Goal: Information Seeking & Learning: Find specific fact

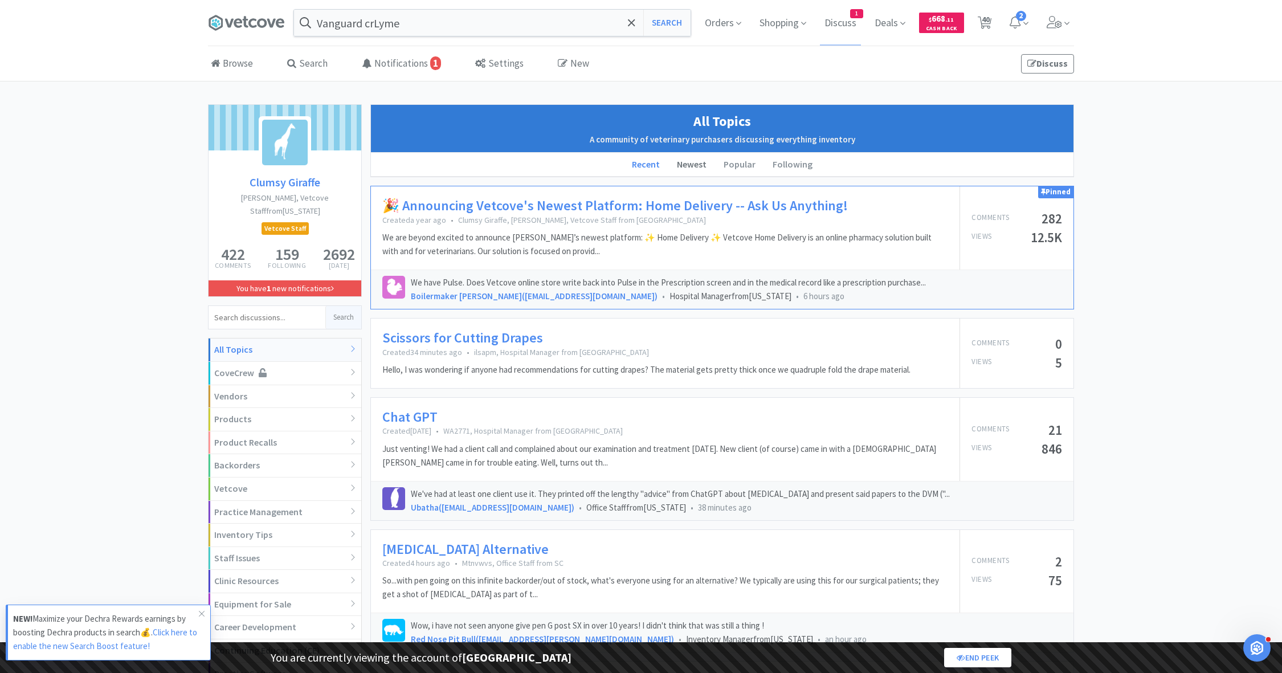
click at [692, 166] on li "Newest" at bounding box center [691, 165] width 47 height 24
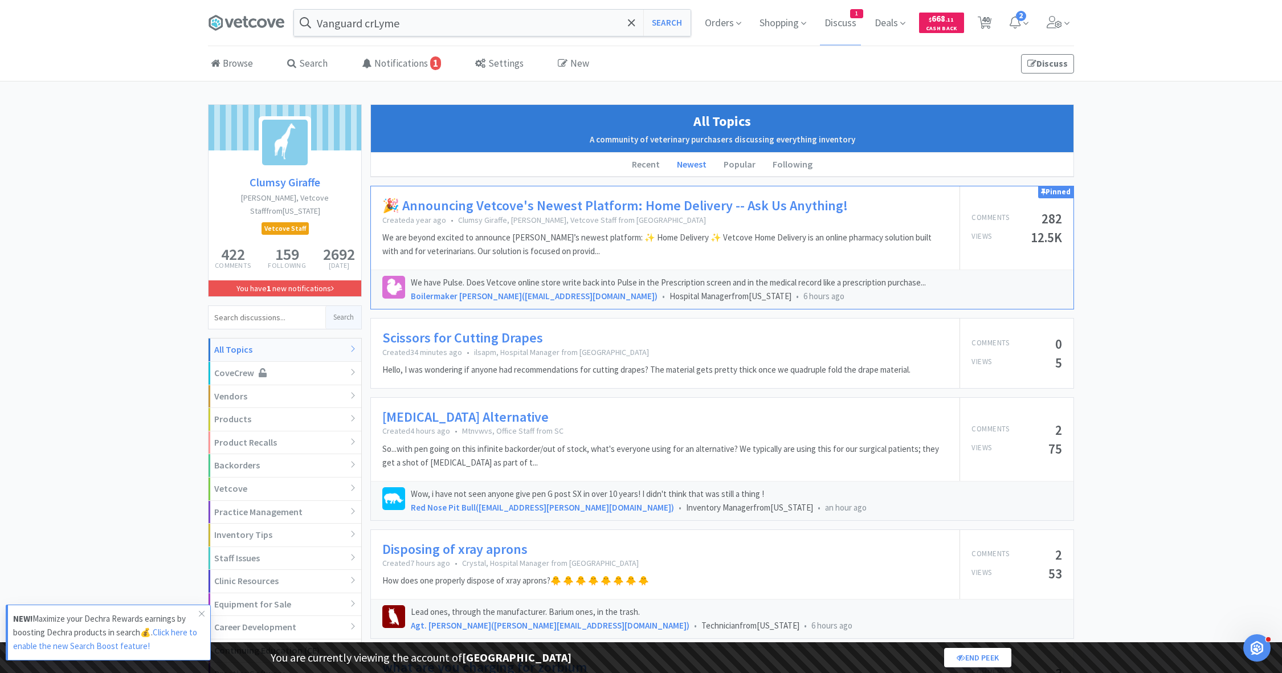
click at [256, 306] on input at bounding box center [267, 317] width 117 height 23
type input "vet tech appreciation week contest"
click button "Search" at bounding box center [343, 317] width 36 height 23
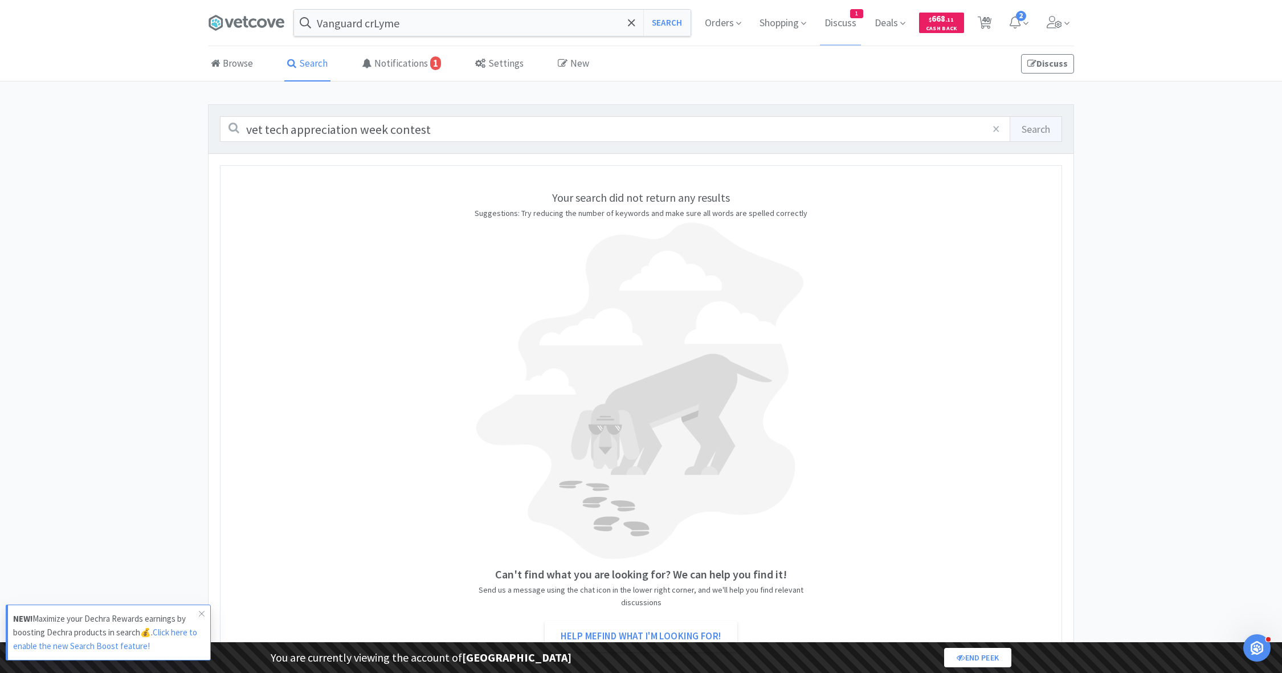
click at [394, 129] on input "vet tech appreciation week contest" at bounding box center [641, 129] width 842 height 26
type input "vet tech appreciation week discuss"
click at [1010, 117] on button "Search" at bounding box center [1036, 129] width 52 height 24
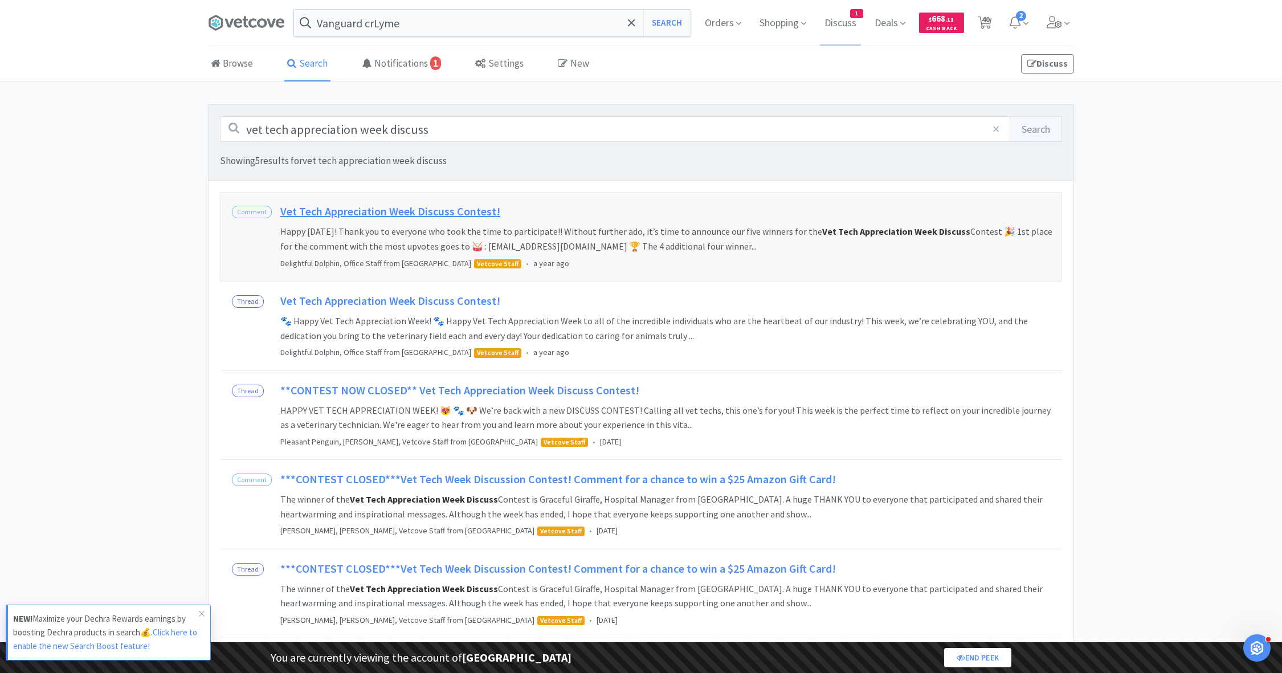
click at [448, 209] on h2 "Vet Tech Appreciation Week Discuss Contest!" at bounding box center [669, 214] width 778 height 21
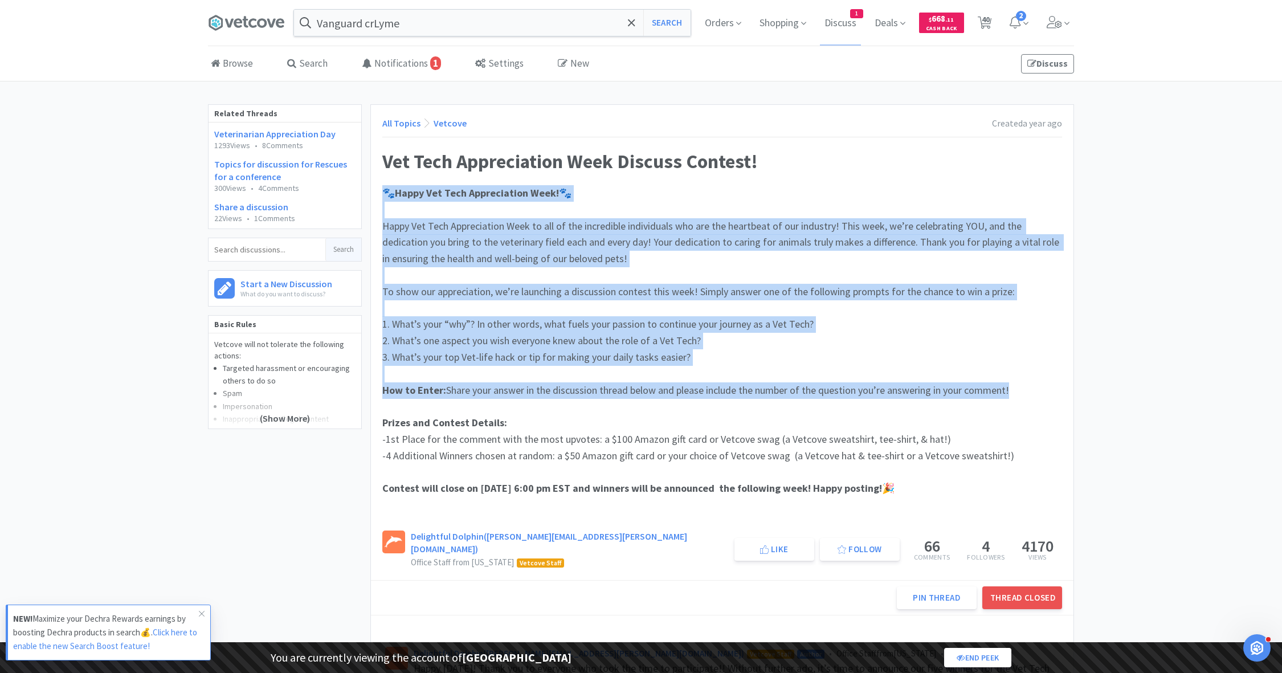
drag, startPoint x: 379, startPoint y: 191, endPoint x: 863, endPoint y: 402, distance: 527.4
click at [863, 402] on div "All Topics Vetcove Created a year ago Vet Tech Appreciation Week Discuss Contes…" at bounding box center [722, 342] width 703 height 475
copy div "🐾 Happy Vet Tech Appreciation Week! 🐾 Happy Vet Tech Appreciation Week to all o…"
